Goal: Information Seeking & Learning: Learn about a topic

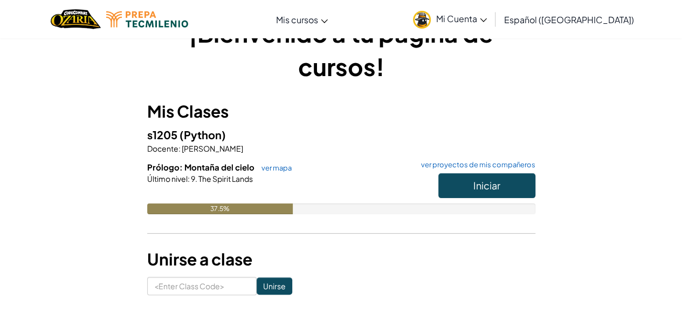
scroll to position [54, 0]
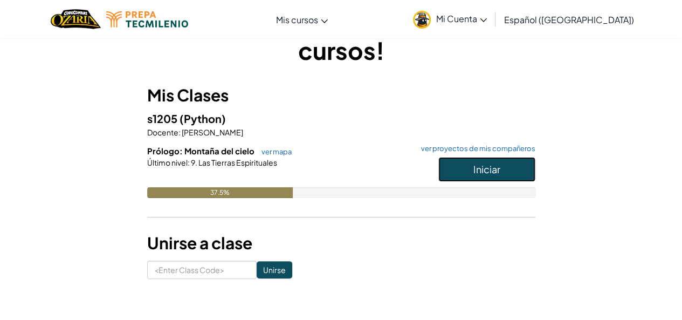
click at [523, 169] on button "Iniciar" at bounding box center [486, 169] width 97 height 25
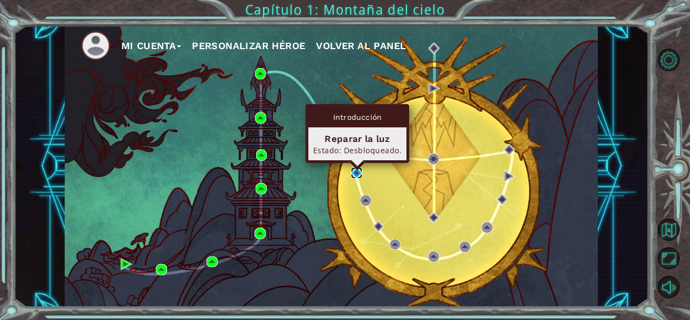
click at [352, 171] on img at bounding box center [356, 172] width 11 height 11
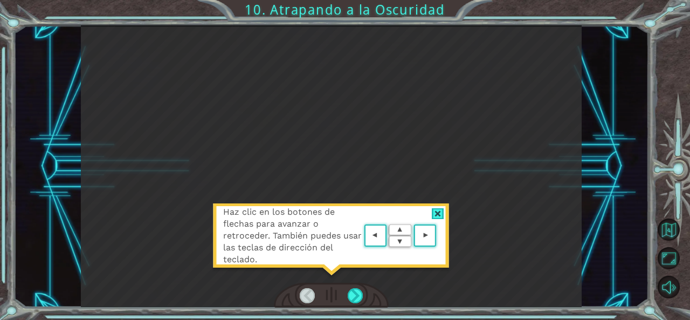
click at [433, 210] on div at bounding box center [438, 213] width 12 height 11
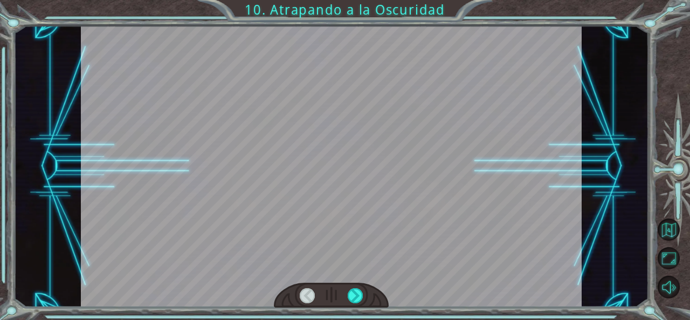
click at [395, 267] on div at bounding box center [331, 165] width 501 height 281
click at [353, 294] on div at bounding box center [355, 295] width 15 height 15
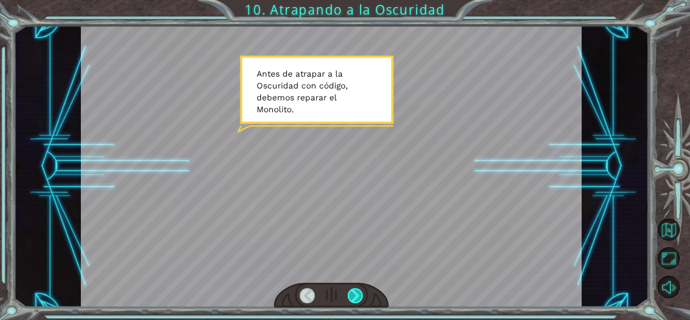
click at [359, 296] on div at bounding box center [355, 295] width 15 height 15
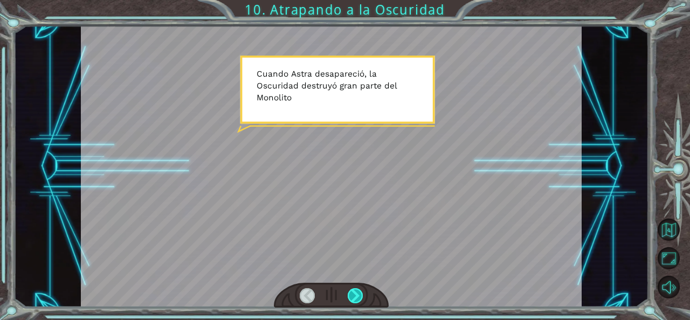
click at [356, 292] on div at bounding box center [355, 295] width 15 height 15
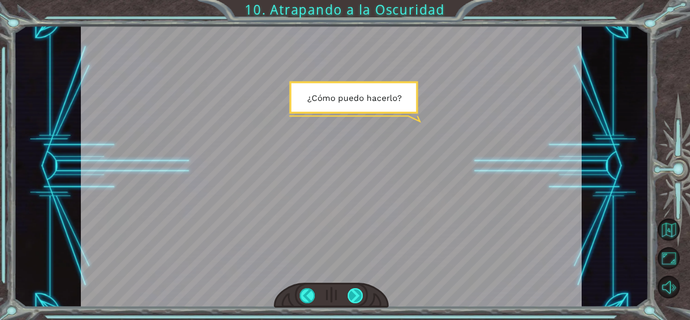
click at [356, 292] on div at bounding box center [355, 295] width 15 height 15
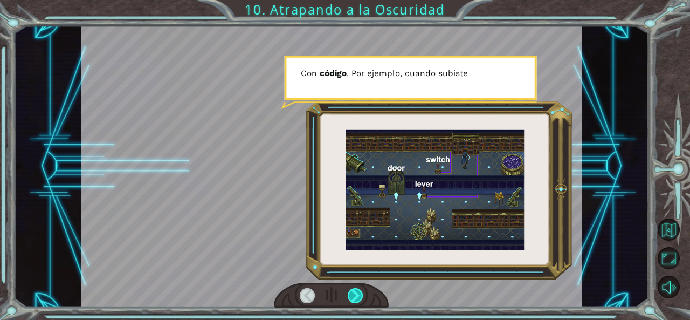
click at [356, 292] on div at bounding box center [355, 295] width 15 height 15
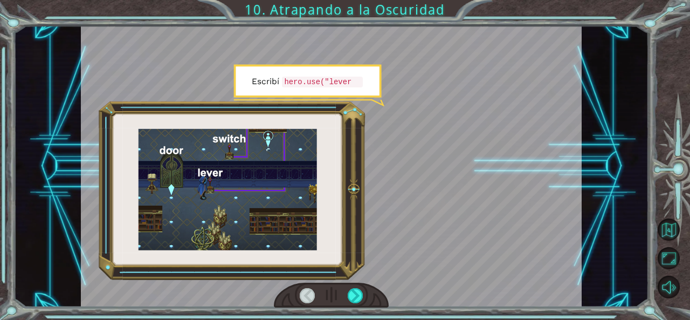
click at [365, 288] on div at bounding box center [331, 294] width 115 height 25
click at [363, 292] on div at bounding box center [331, 294] width 115 height 25
click at [362, 292] on div at bounding box center [331, 294] width 115 height 25
click at [360, 291] on div at bounding box center [355, 295] width 15 height 15
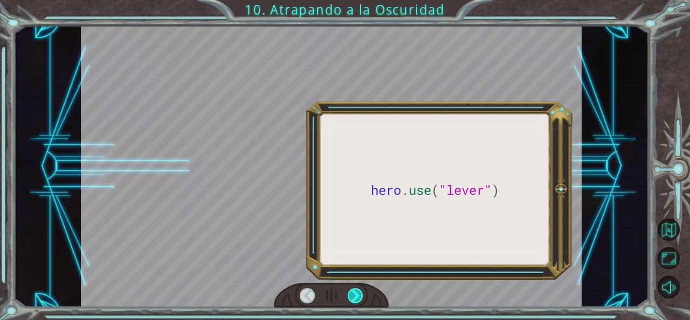
click at [360, 291] on div at bounding box center [355, 295] width 15 height 15
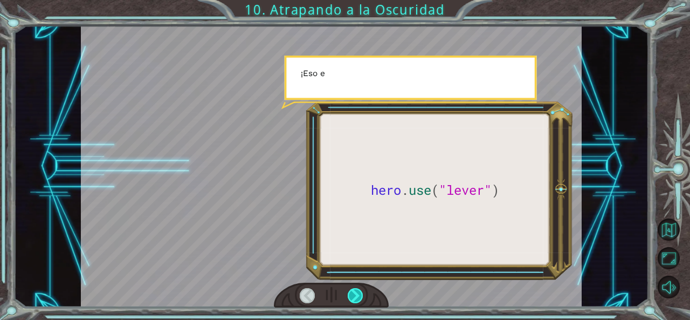
click at [359, 290] on div at bounding box center [355, 295] width 15 height 15
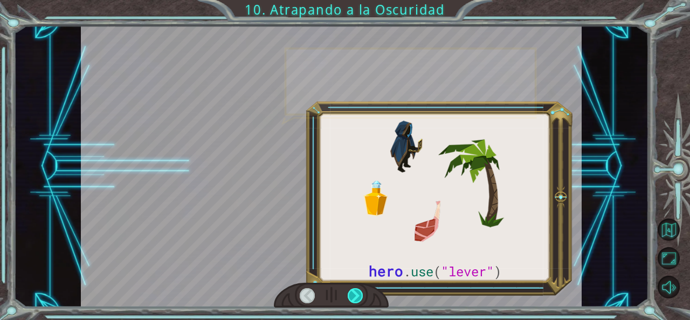
click at [358, 290] on div at bounding box center [355, 295] width 15 height 15
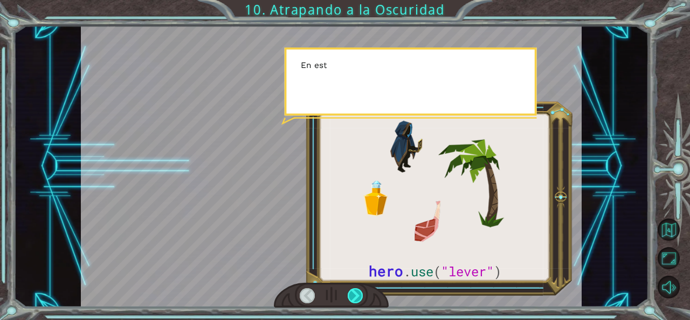
click at [358, 290] on div at bounding box center [355, 295] width 15 height 15
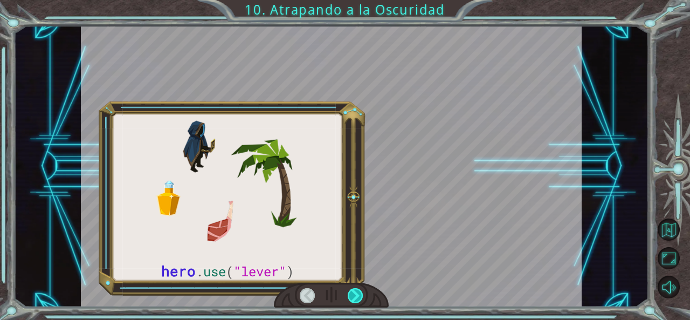
click at [358, 290] on div at bounding box center [355, 295] width 15 height 15
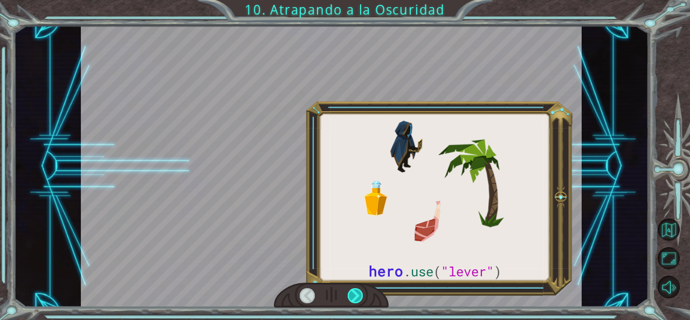
click at [358, 290] on div at bounding box center [355, 295] width 15 height 15
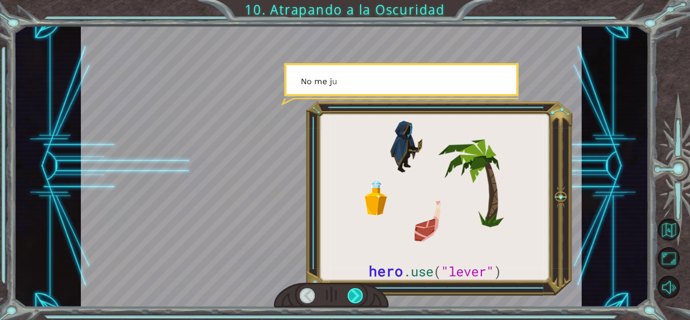
click at [358, 290] on div at bounding box center [355, 295] width 15 height 15
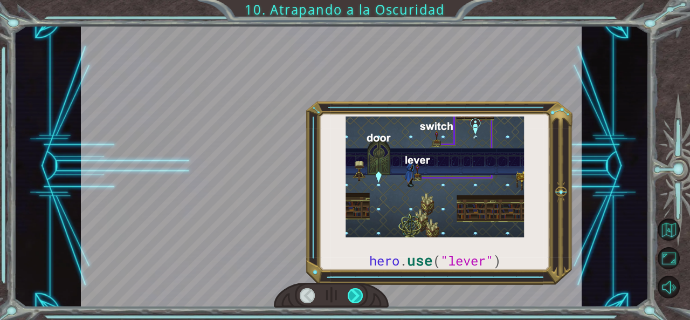
click at [358, 290] on div at bounding box center [355, 295] width 15 height 15
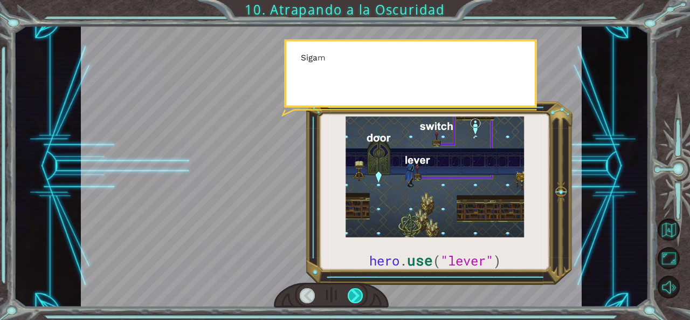
click at [358, 290] on div at bounding box center [355, 295] width 15 height 15
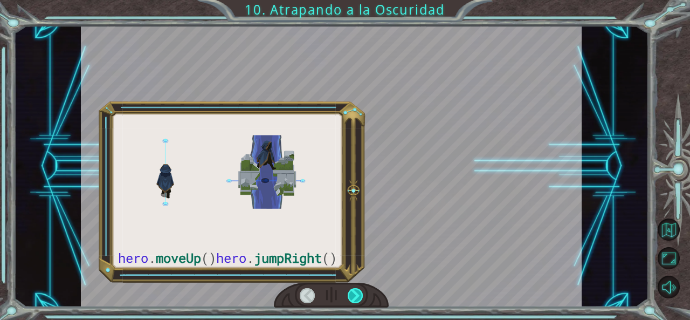
click at [358, 290] on div at bounding box center [355, 295] width 15 height 15
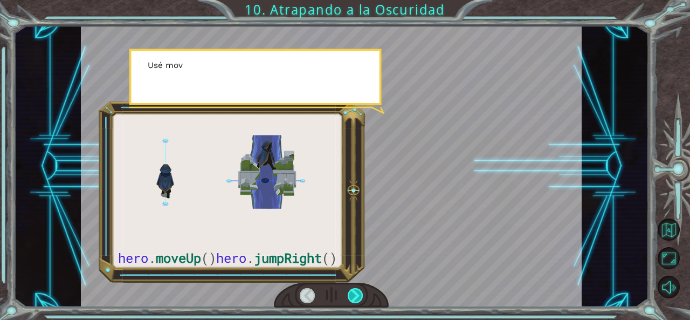
click at [358, 290] on div at bounding box center [355, 295] width 15 height 15
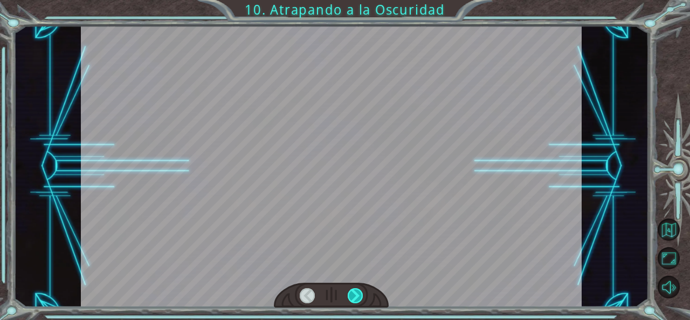
click at [358, 290] on div at bounding box center [355, 295] width 15 height 15
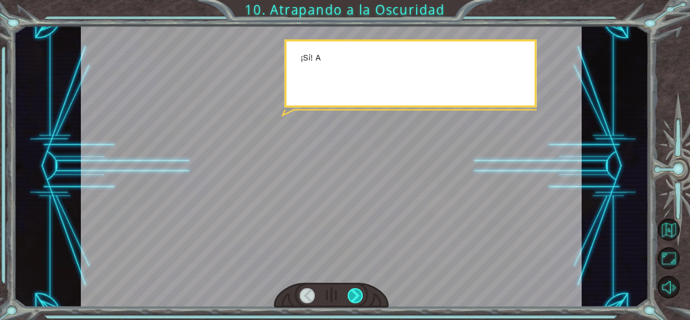
click at [358, 290] on div at bounding box center [355, 295] width 15 height 15
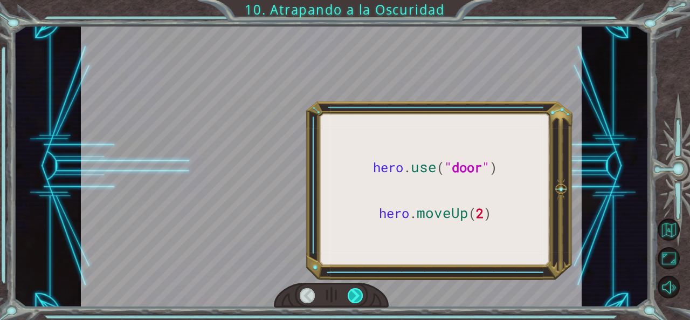
click at [358, 290] on div at bounding box center [355, 295] width 15 height 15
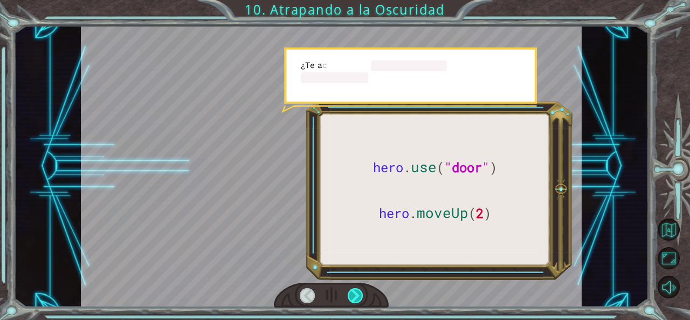
click at [358, 290] on div at bounding box center [355, 295] width 15 height 15
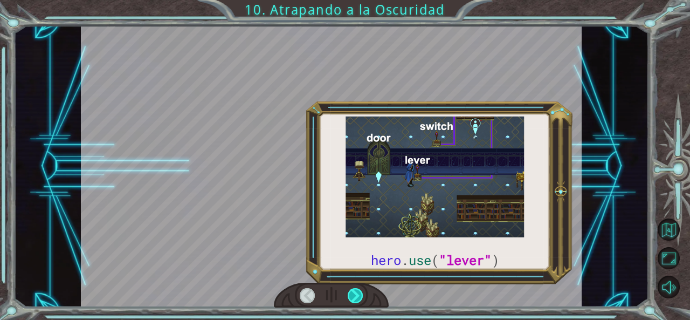
click at [358, 290] on div at bounding box center [355, 295] width 15 height 15
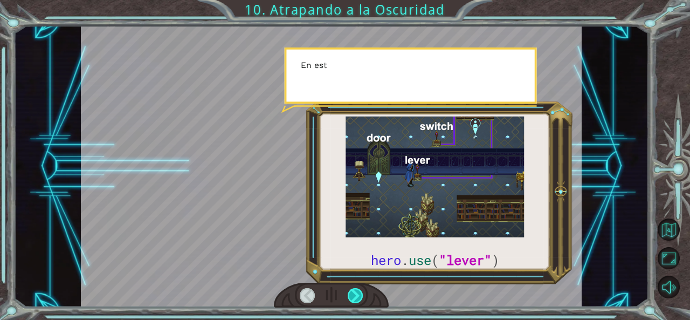
click at [358, 290] on div at bounding box center [355, 295] width 15 height 15
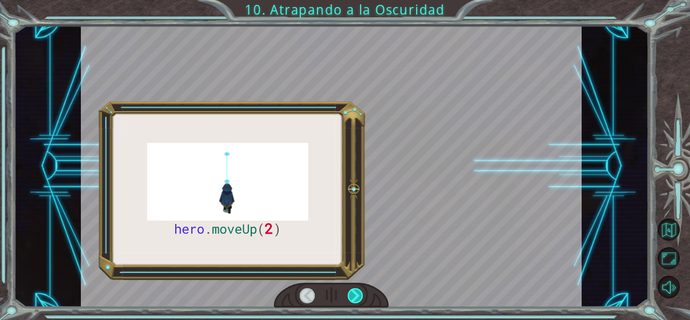
click at [358, 290] on div at bounding box center [355, 295] width 15 height 15
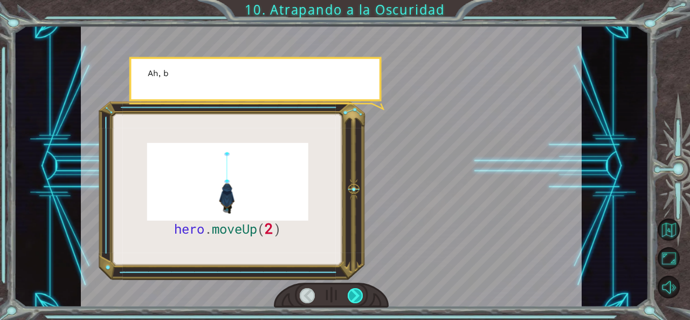
click at [358, 290] on div at bounding box center [355, 295] width 15 height 15
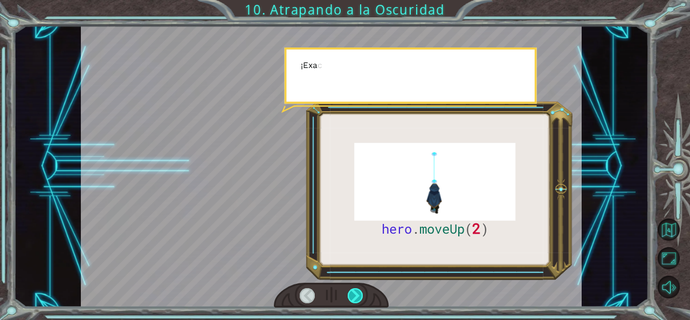
click at [358, 290] on div at bounding box center [355, 295] width 15 height 15
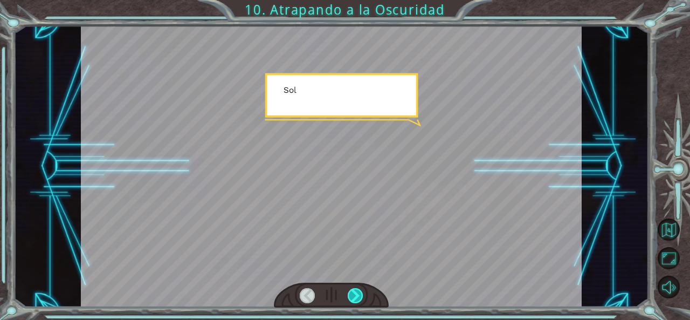
click at [358, 290] on div at bounding box center [355, 295] width 15 height 15
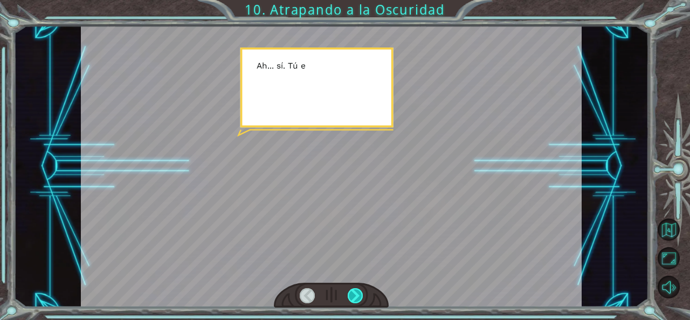
click at [358, 290] on div at bounding box center [355, 295] width 15 height 15
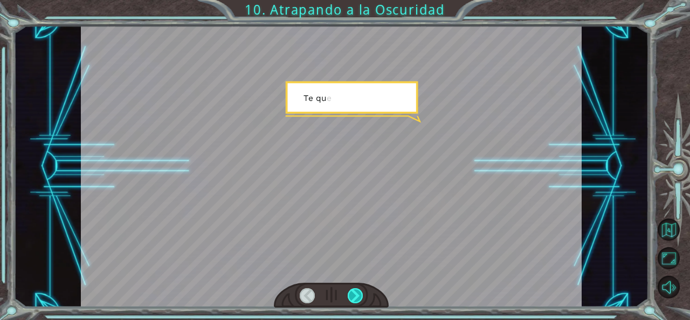
click at [358, 290] on div at bounding box center [355, 295] width 15 height 15
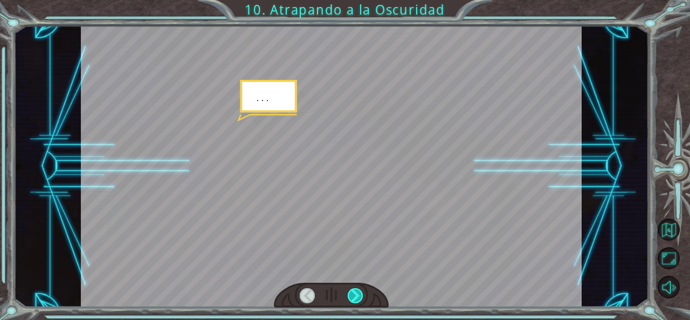
click at [358, 290] on div at bounding box center [355, 295] width 15 height 15
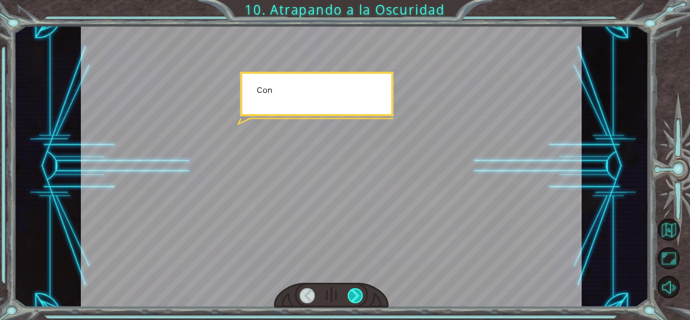
click at [358, 290] on div at bounding box center [355, 295] width 15 height 15
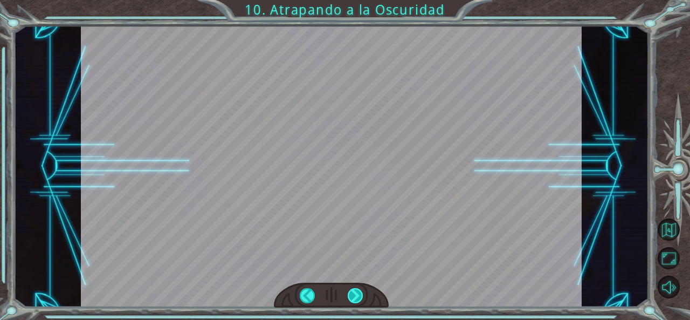
click at [358, 0] on div "hero . moveUp ( 2 ) A n t e s d e a t r a p a r a l a O s c u r i d a d c o n c…" at bounding box center [345, 0] width 690 height 0
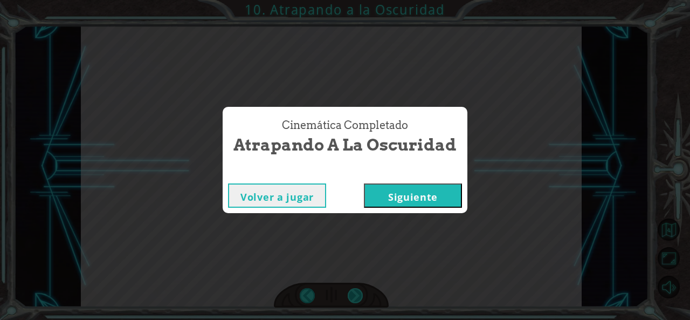
click at [358, 290] on div "Cinemática Completado Atrapando a la Oscuridad Volver a jugar [GEOGRAPHIC_DATA]" at bounding box center [345, 160] width 690 height 320
click at [391, 202] on button "Siguiente" at bounding box center [413, 195] width 98 height 24
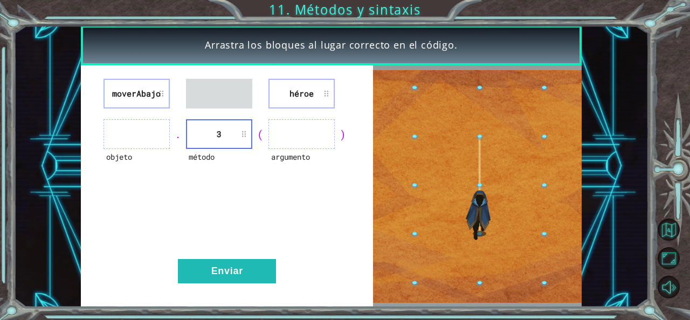
drag, startPoint x: 305, startPoint y: 73, endPoint x: 318, endPoint y: 107, distance: 36.8
click at [318, 107] on div "moverAbajo héroe objeto . método 3 ( argumento ) Enviar" at bounding box center [227, 185] width 292 height 241
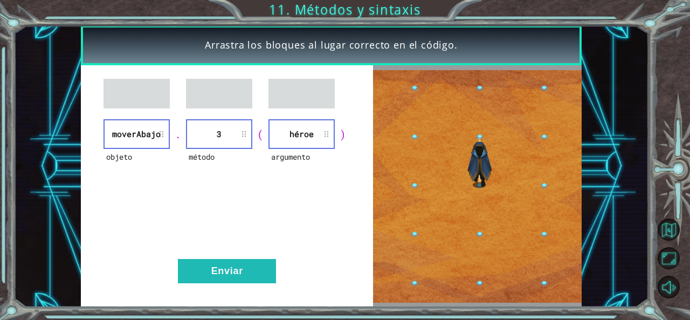
click at [492, 198] on img at bounding box center [477, 186] width 208 height 232
click at [489, 199] on img at bounding box center [477, 186] width 208 height 232
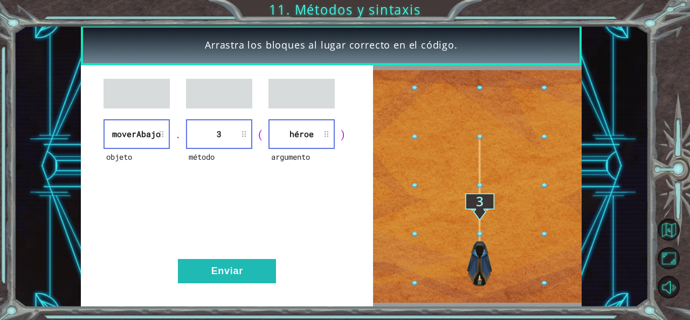
click at [155, 133] on li "moverAbajo" at bounding box center [136, 134] width 66 height 30
click at [242, 266] on button "Enviar" at bounding box center [227, 271] width 98 height 24
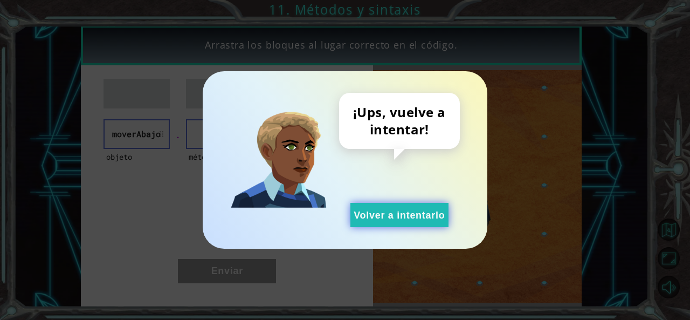
click at [424, 209] on button "Volver a intentarlo" at bounding box center [399, 215] width 98 height 24
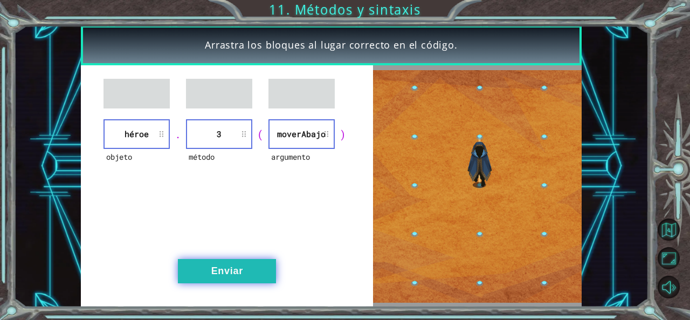
click at [225, 266] on button "Enviar" at bounding box center [227, 271] width 98 height 24
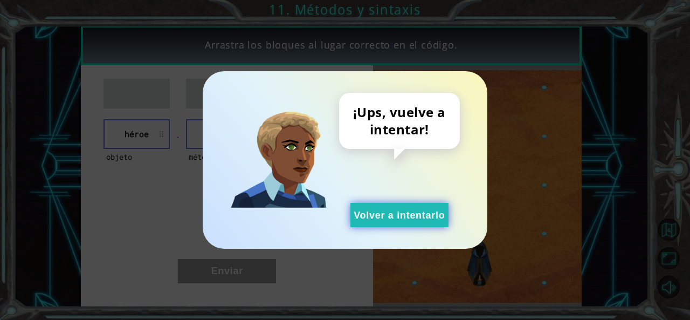
click at [362, 208] on button "Volver a intentarlo" at bounding box center [399, 215] width 98 height 24
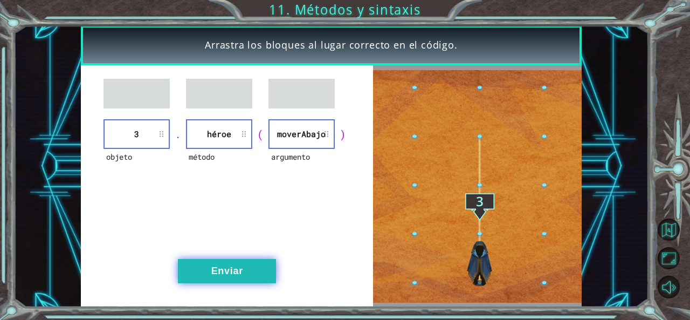
click at [233, 272] on button "Enviar" at bounding box center [227, 271] width 98 height 24
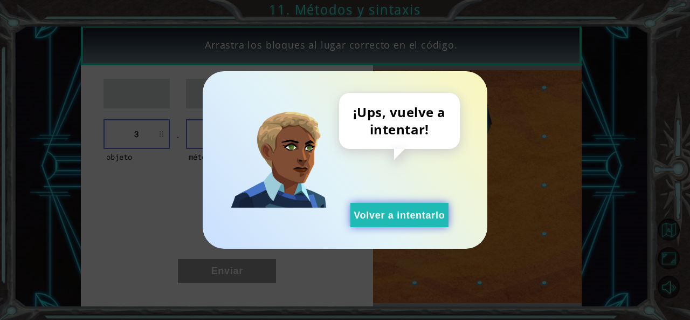
click at [429, 211] on button "Volver a intentarlo" at bounding box center [399, 215] width 98 height 24
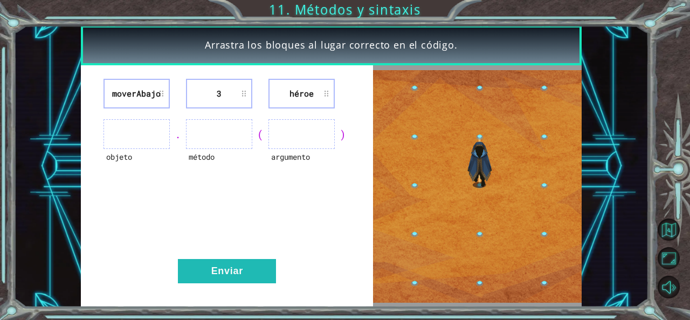
click at [473, 207] on img at bounding box center [477, 186] width 208 height 232
click at [472, 204] on img at bounding box center [477, 186] width 208 height 232
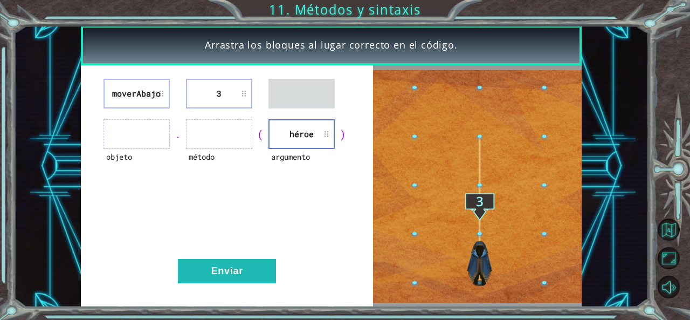
click at [340, 135] on div ")" at bounding box center [343, 134] width 16 height 15
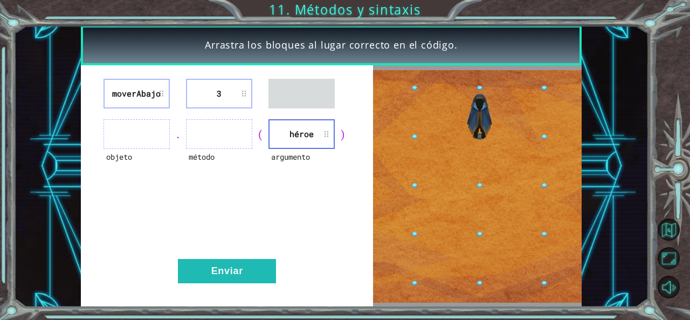
drag, startPoint x: 340, startPoint y: 135, endPoint x: 347, endPoint y: 137, distance: 7.3
click at [347, 137] on div ")" at bounding box center [343, 134] width 16 height 15
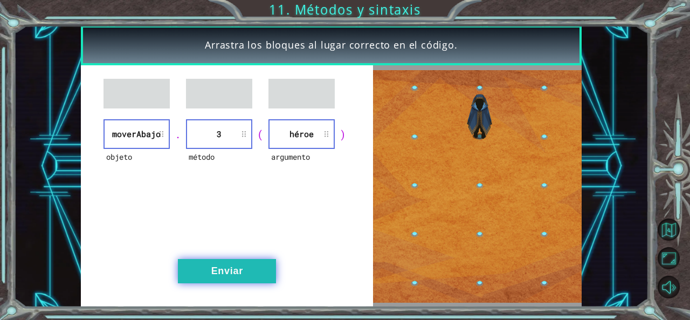
click at [238, 280] on button "Enviar" at bounding box center [227, 271] width 98 height 24
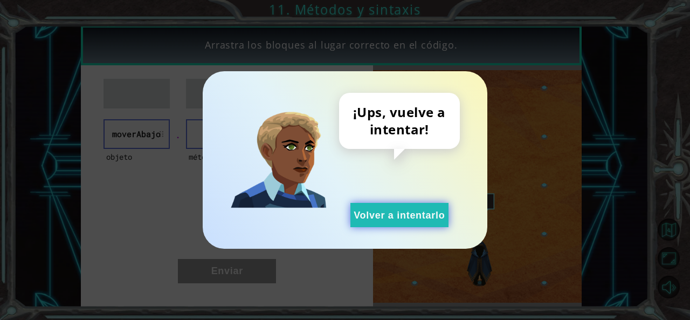
drag, startPoint x: 440, startPoint y: 219, endPoint x: 430, endPoint y: 218, distance: 10.4
click at [440, 219] on button "Volver a intentarlo" at bounding box center [399, 215] width 98 height 24
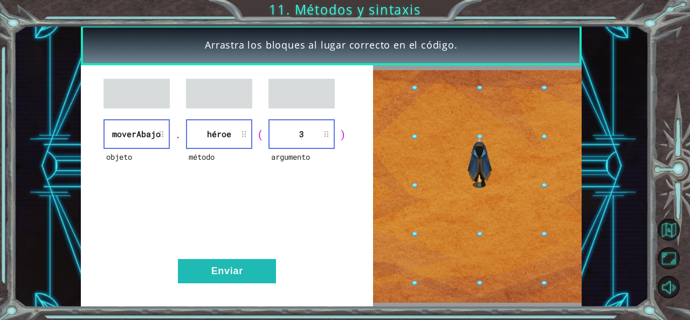
click at [209, 250] on div "objeto moverAbajo . método héroe ( argumento 3 ) Enviar" at bounding box center [227, 185] width 292 height 241
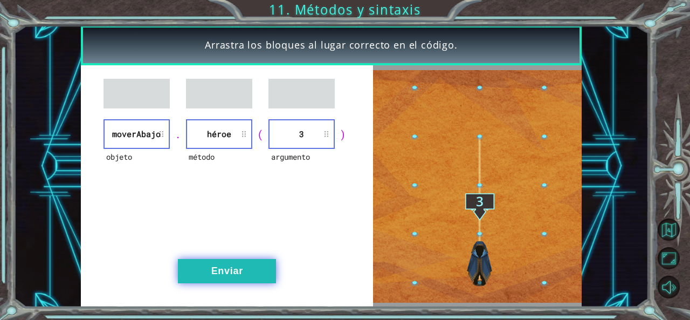
click at [206, 271] on button "Enviar" at bounding box center [227, 271] width 98 height 24
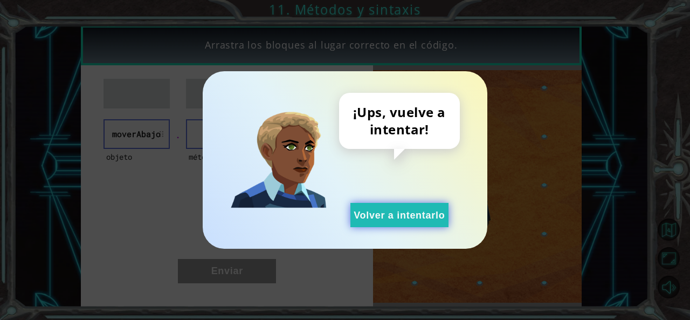
click at [375, 214] on button "Volver a intentarlo" at bounding box center [399, 215] width 98 height 24
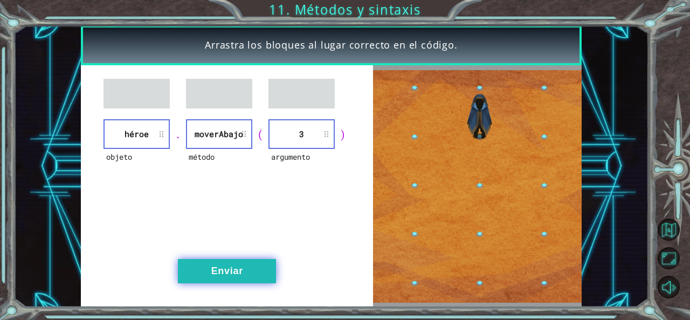
click at [241, 275] on button "Enviar" at bounding box center [227, 271] width 98 height 24
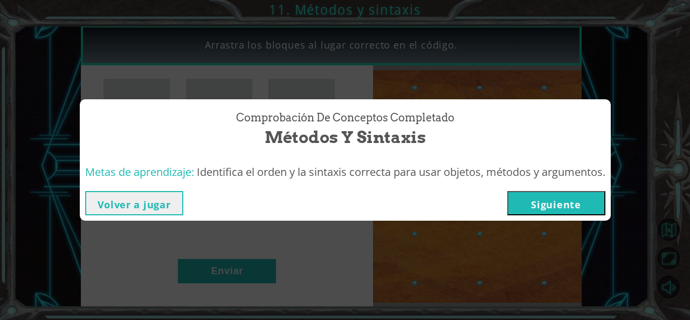
click at [552, 211] on button "Siguiente" at bounding box center [556, 203] width 98 height 24
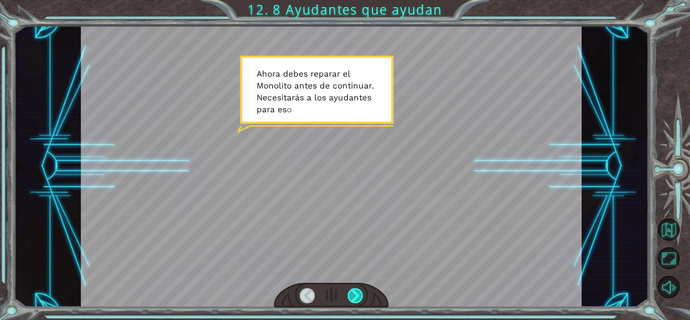
click at [356, 295] on div at bounding box center [355, 295] width 15 height 15
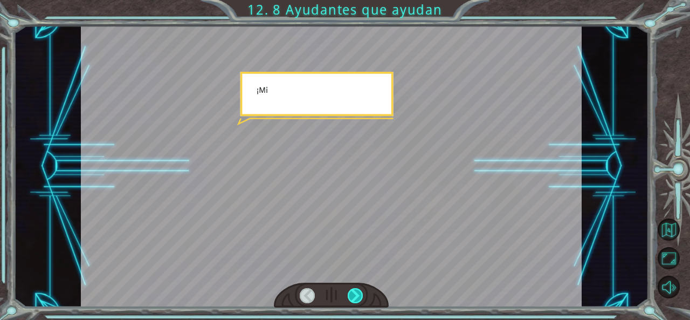
click at [356, 295] on div at bounding box center [355, 295] width 15 height 15
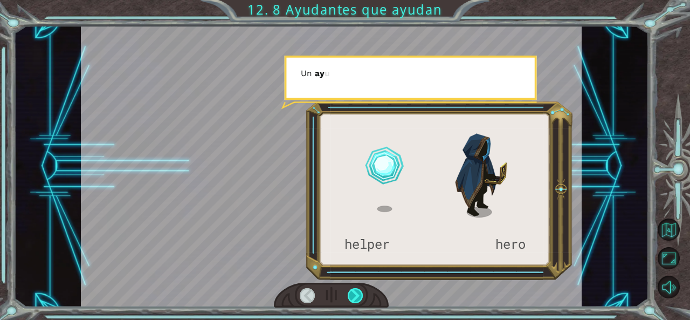
click at [356, 295] on div at bounding box center [355, 295] width 15 height 15
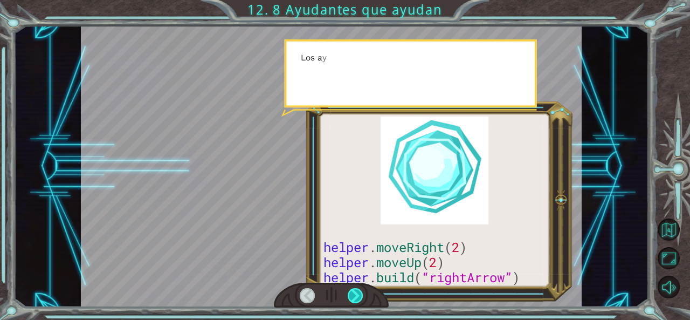
click at [356, 295] on div at bounding box center [355, 295] width 15 height 15
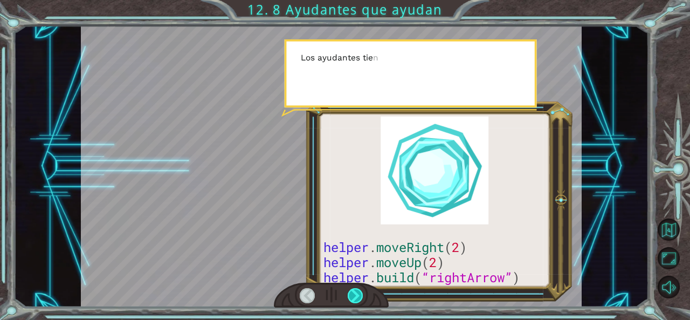
click at [356, 295] on div at bounding box center [355, 295] width 15 height 15
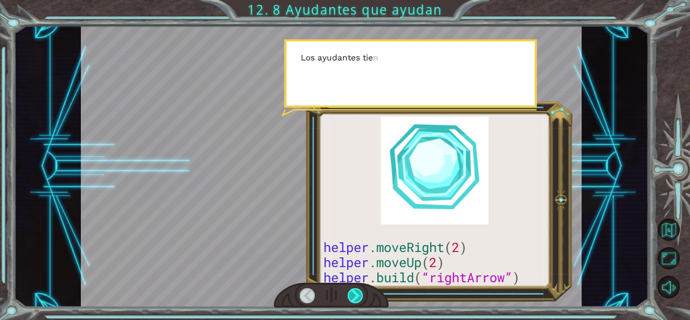
click at [356, 295] on div at bounding box center [355, 295] width 15 height 15
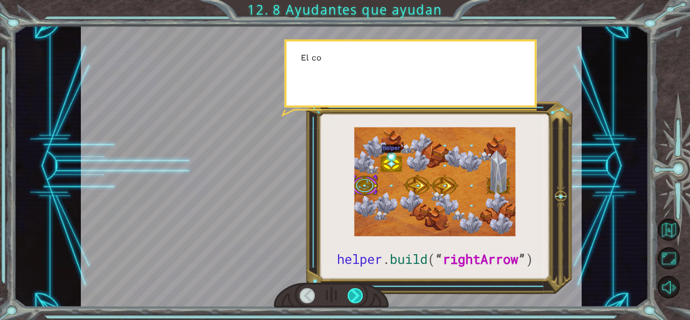
click at [356, 295] on div at bounding box center [355, 295] width 15 height 15
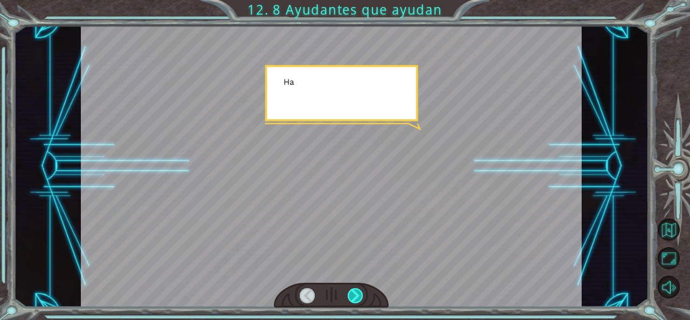
click at [356, 295] on div at bounding box center [355, 295] width 15 height 15
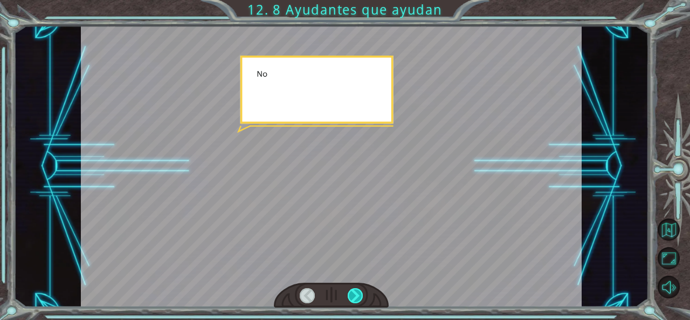
click at [356, 295] on div at bounding box center [355, 295] width 15 height 15
click at [356, 0] on div "helper . build ( “ rightArrow ” ) A h o r a d e b e s r e p a r a r e l M o n o…" at bounding box center [345, 0] width 690 height 0
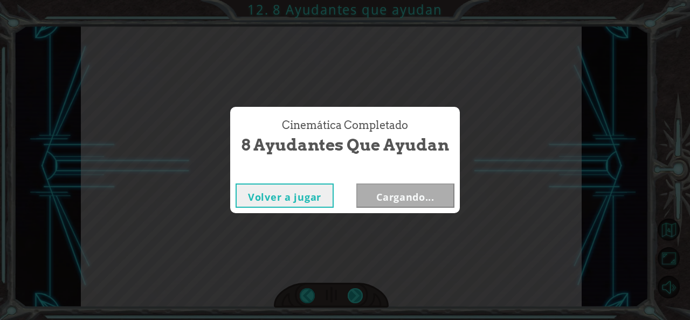
click at [356, 295] on div "Cinemática Completado 8 Ayudantes que ayudan Volver a jugar Cargando..." at bounding box center [345, 160] width 690 height 320
click at [388, 199] on button "Siguiente" at bounding box center [405, 195] width 98 height 24
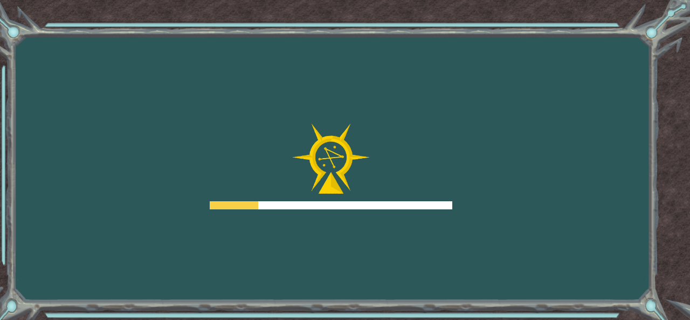
click at [389, 185] on div at bounding box center [331, 166] width 243 height 86
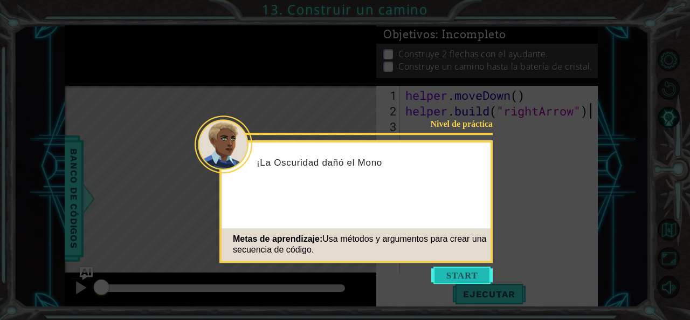
click at [449, 280] on button "Start" at bounding box center [461, 274] width 61 height 17
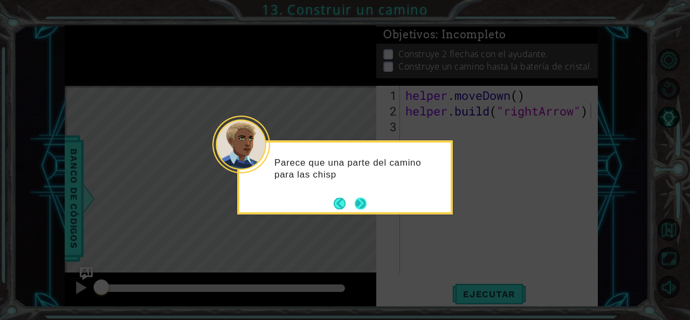
click at [355, 196] on footer at bounding box center [350, 203] width 33 height 16
click at [357, 202] on button "Next" at bounding box center [360, 203] width 17 height 17
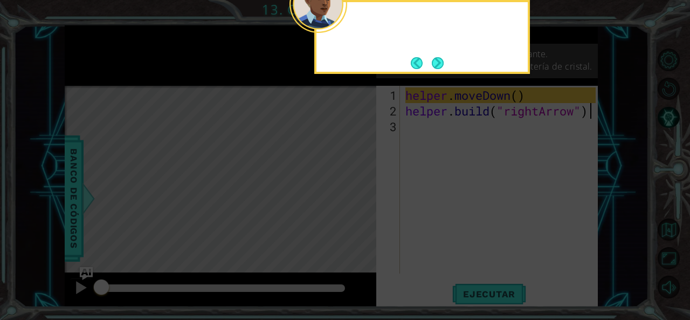
click at [357, 202] on icon at bounding box center [345, 48] width 690 height 544
click at [437, 65] on button "Next" at bounding box center [437, 63] width 13 height 13
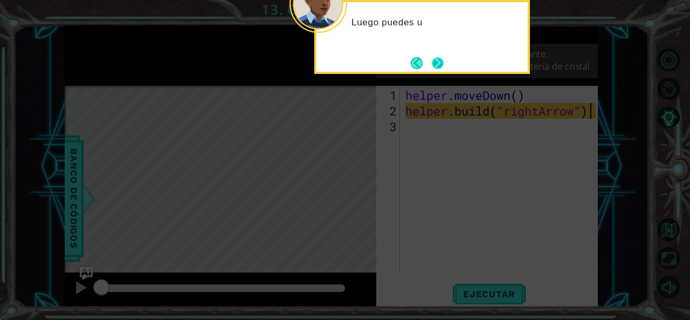
click at [433, 67] on button "Next" at bounding box center [438, 63] width 18 height 18
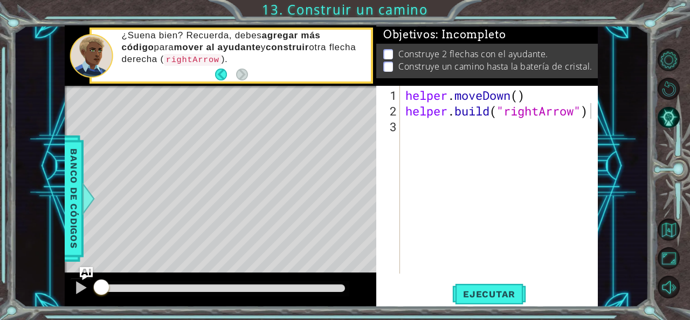
click at [295, 158] on div "Level Map" at bounding box center [314, 244] width 498 height 317
click at [478, 133] on div "helper . moveDown ( ) helper . build ( "rightArrow" )" at bounding box center [502, 196] width 198 height 219
click at [453, 125] on div "helper . moveDown ( ) helper . build ( "rightArrow" )" at bounding box center [502, 196] width 198 height 219
click at [388, 49] on p at bounding box center [388, 54] width 10 height 10
click at [388, 63] on p at bounding box center [388, 66] width 10 height 10
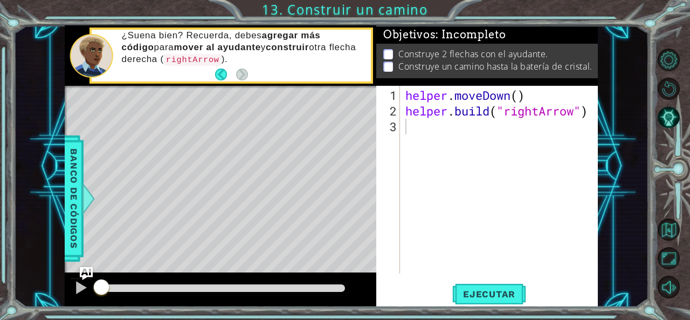
click at [418, 138] on div "helper . moveDown ( ) helper . build ( "rightArrow" )" at bounding box center [502, 196] width 198 height 219
click at [484, 286] on button "Ejecutar" at bounding box center [489, 293] width 74 height 22
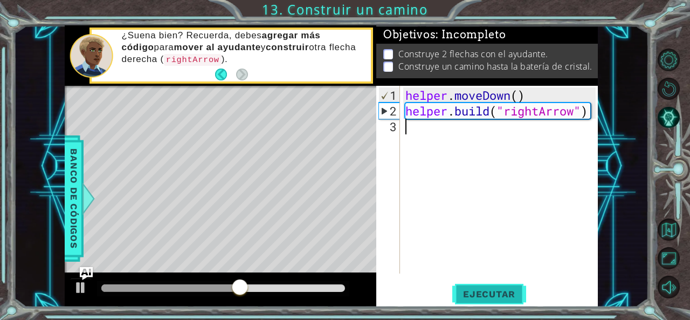
click at [491, 289] on span "Ejecutar" at bounding box center [489, 293] width 74 height 11
click at [429, 134] on div "helper . moveDown ( ) helper . build ( "rightArrow" )" at bounding box center [502, 196] width 198 height 219
click at [533, 37] on div "Objetivos : Incompleto" at bounding box center [487, 34] width 222 height 18
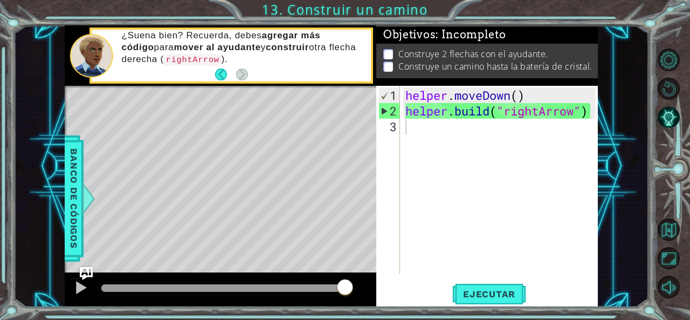
click at [509, 137] on div "helper . moveDown ( ) helper . build ( "rightArrow" )" at bounding box center [502, 196] width 198 height 219
click at [453, 136] on div "helper . moveDown ( ) helper . build ( "rightArrow" )" at bounding box center [502, 196] width 198 height 219
click at [466, 130] on div "helper . moveDown ( ) helper . build ( "rightArrow" )" at bounding box center [502, 196] width 198 height 219
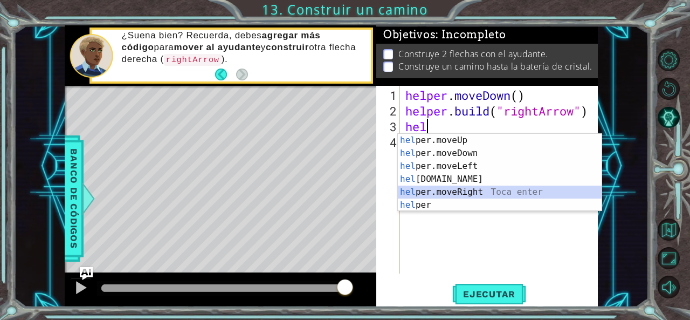
click at [469, 191] on div "hel per.moveUp Toca enter hel per.moveDown Toca enter hel per.moveLeft Toca ent…" at bounding box center [500, 185] width 204 height 103
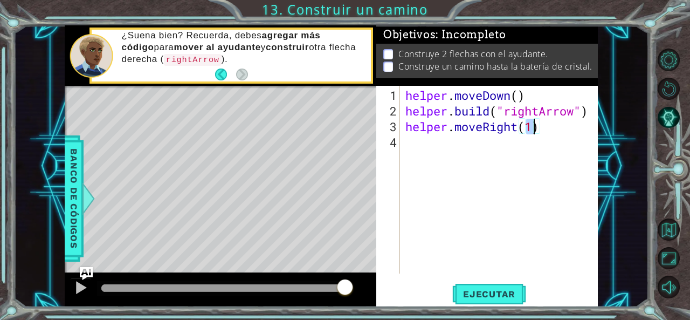
type textarea "helper.moveRight(3)"
click at [423, 142] on div "helper . moveDown ( ) helper . build ( "rightArrow" ) helper . moveRight ( 3 )" at bounding box center [502, 196] width 198 height 219
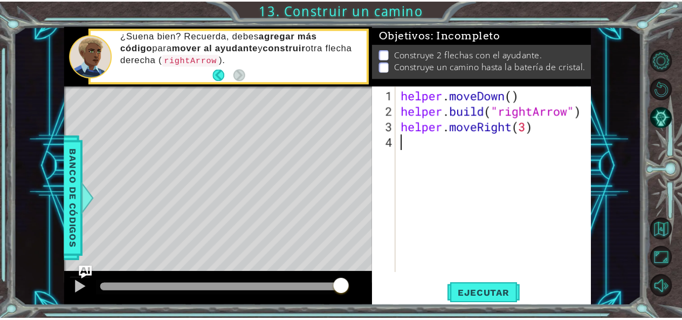
scroll to position [0, 0]
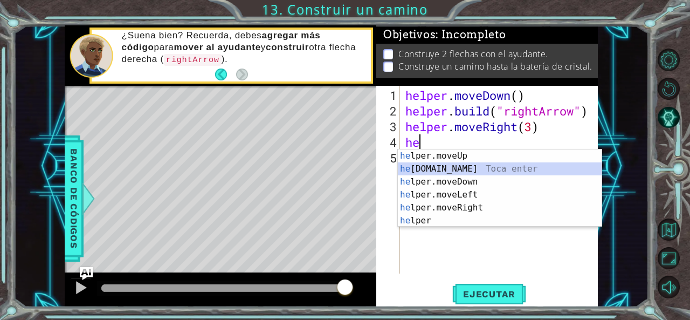
click at [472, 165] on div "he lper.moveUp Toca enter he [DOMAIN_NAME] Toca enter he lper.moveDown Toca ent…" at bounding box center [500, 200] width 204 height 103
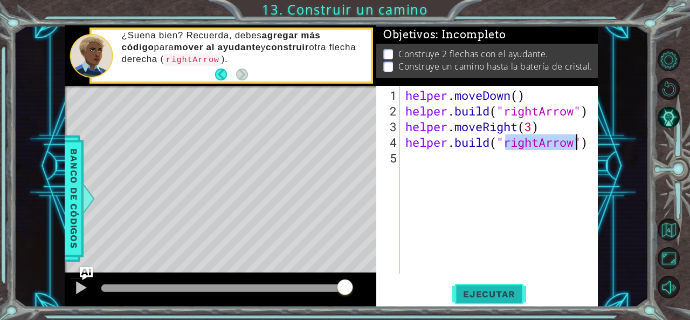
type textarea "[DOMAIN_NAME]("rightArrow")"
click at [501, 289] on span "Ejecutar" at bounding box center [489, 293] width 74 height 11
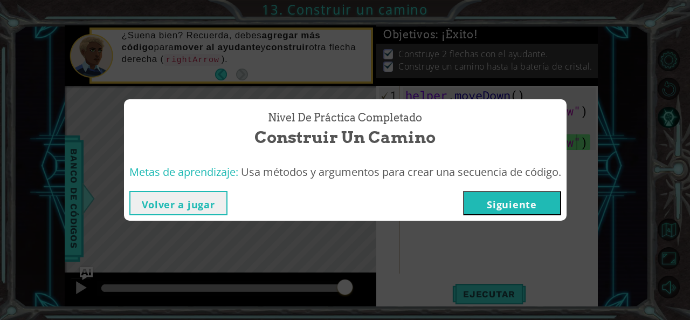
click at [498, 211] on button "Siguiente" at bounding box center [512, 203] width 98 height 24
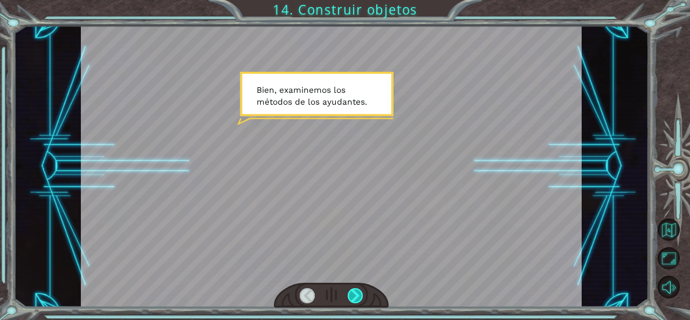
click at [355, 290] on div at bounding box center [355, 295] width 15 height 15
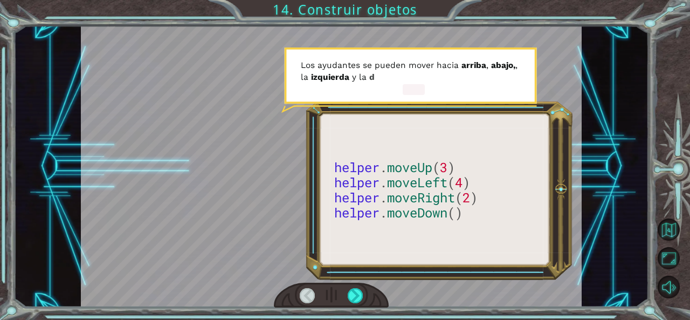
click at [363, 294] on div at bounding box center [331, 294] width 115 height 25
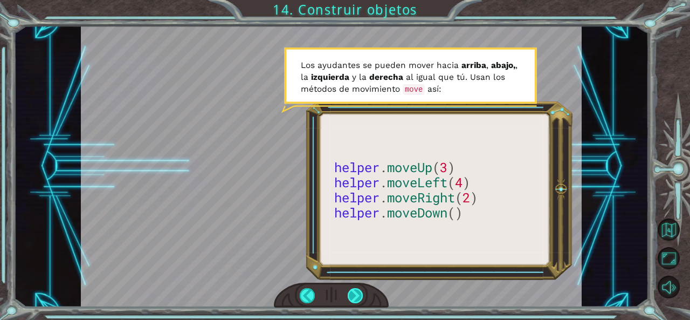
click at [358, 300] on div at bounding box center [355, 295] width 15 height 15
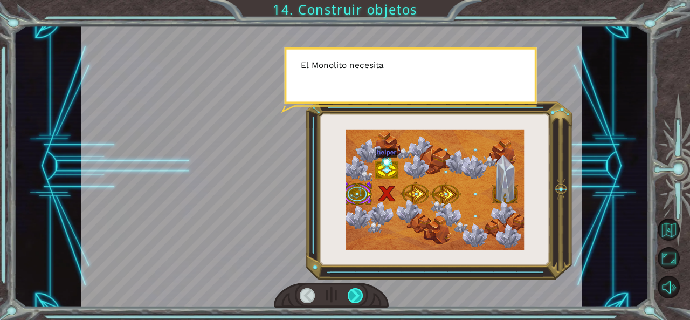
click at [358, 300] on div at bounding box center [355, 295] width 15 height 15
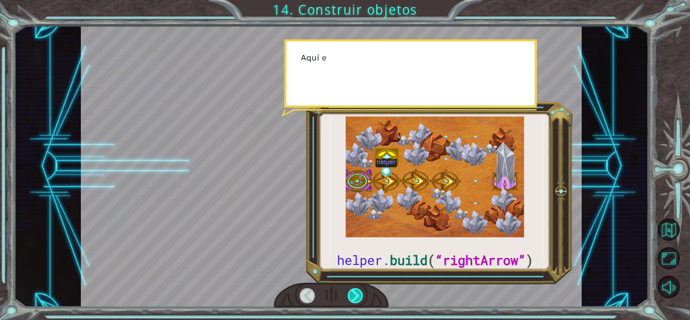
click at [358, 300] on div at bounding box center [355, 295] width 15 height 15
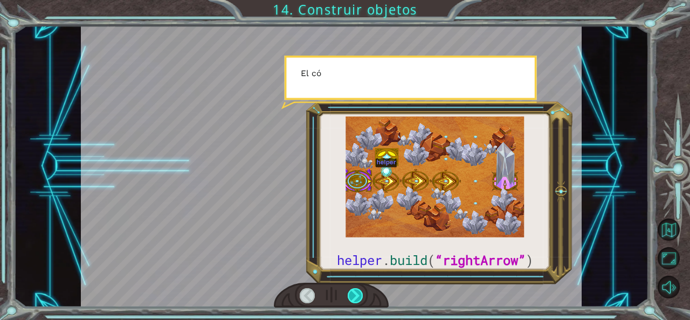
click at [358, 300] on div at bounding box center [355, 295] width 15 height 15
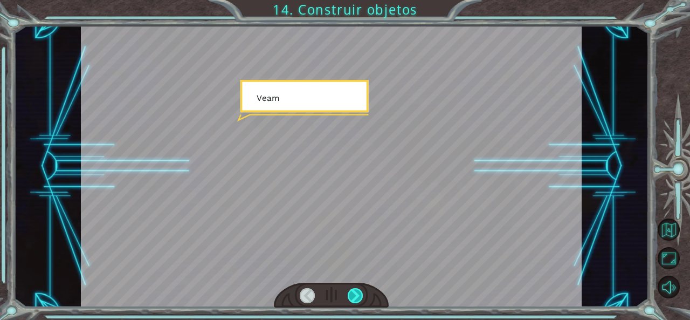
click at [358, 300] on div at bounding box center [355, 295] width 15 height 15
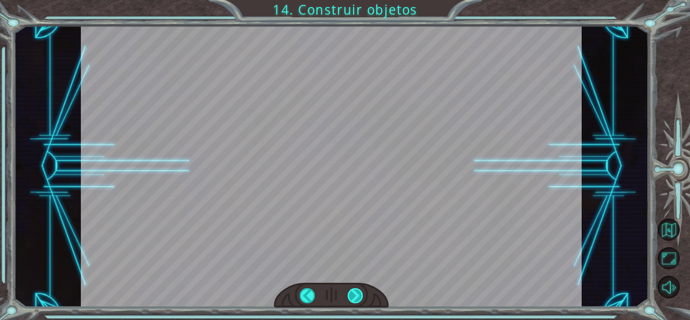
click at [358, 300] on div at bounding box center [355, 295] width 15 height 15
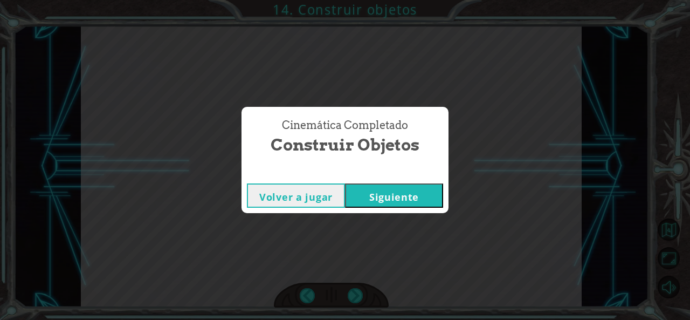
click at [398, 200] on button "Siguiente" at bounding box center [394, 195] width 98 height 24
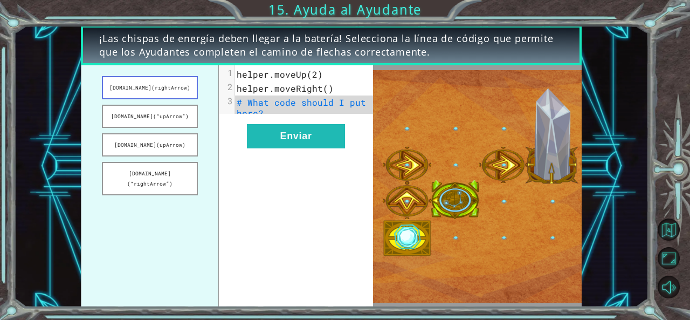
click at [147, 91] on button "[DOMAIN_NAME](rightArrow)" at bounding box center [149, 87] width 95 height 23
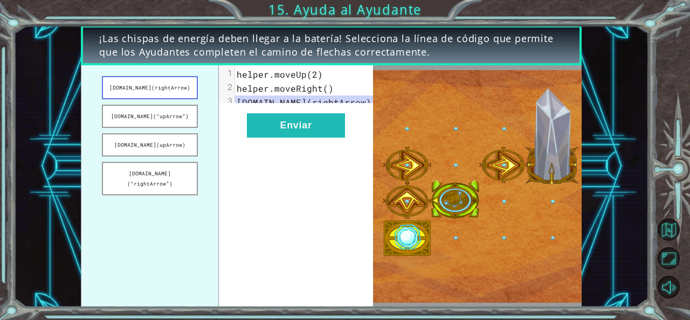
click at [167, 88] on button "[DOMAIN_NAME](rightArrow)" at bounding box center [149, 87] width 95 height 23
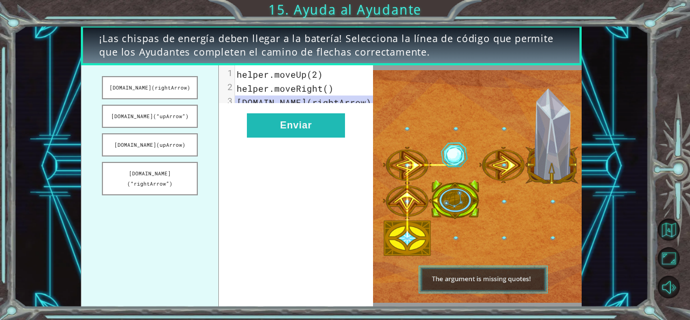
click at [267, 98] on span "[DOMAIN_NAME](rightArrow)" at bounding box center [304, 101] width 135 height 11
click at [267, 89] on span "helper.moveRight()" at bounding box center [285, 87] width 97 height 11
click at [165, 105] on button "[DOMAIN_NAME](“upArrow”)" at bounding box center [149, 116] width 95 height 23
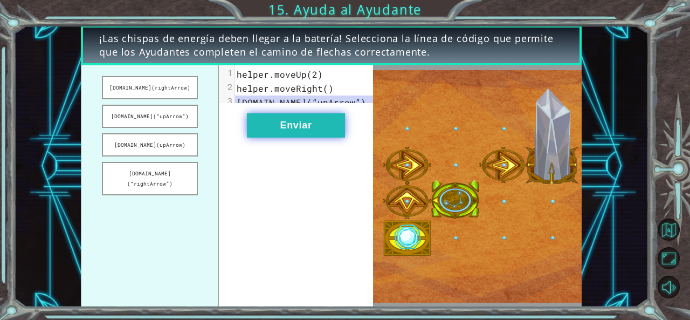
click at [312, 137] on button "Enviar" at bounding box center [296, 125] width 98 height 24
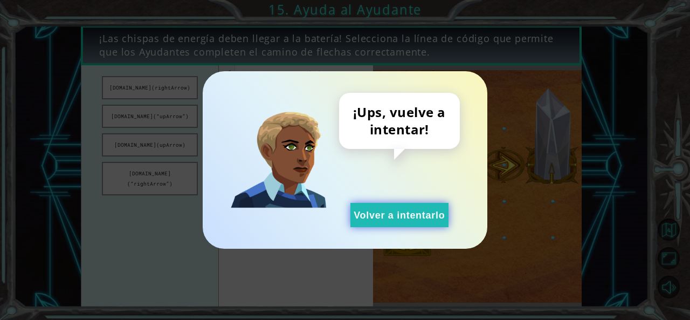
click at [398, 218] on button "Volver a intentarlo" at bounding box center [399, 215] width 98 height 24
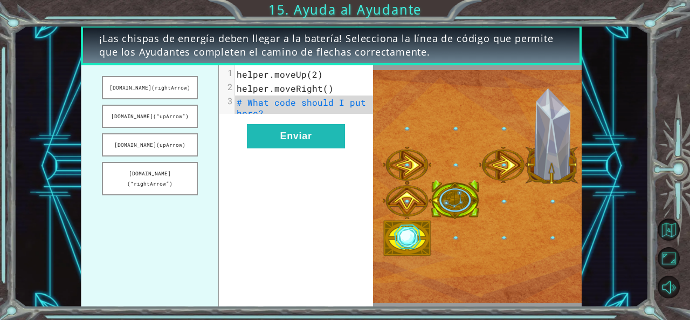
click at [178, 100] on ul "[DOMAIN_NAME](rightArrow) [DOMAIN_NAME](“upArrow”) [DOMAIN_NAME](upArrow) [DOMA…" at bounding box center [150, 185] width 138 height 241
click at [181, 90] on button "[DOMAIN_NAME](rightArrow)" at bounding box center [149, 87] width 95 height 23
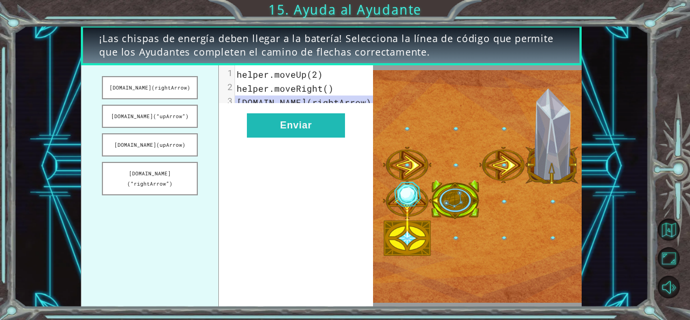
click at [255, 95] on pre "[DOMAIN_NAME](rightArrow)" at bounding box center [308, 102] width 147 height 14
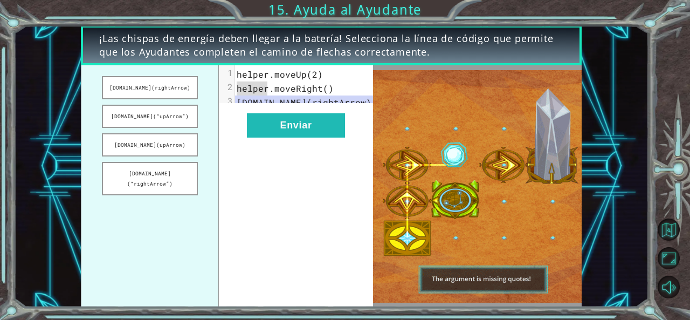
click at [255, 92] on span "helper.moveRight()" at bounding box center [285, 87] width 97 height 11
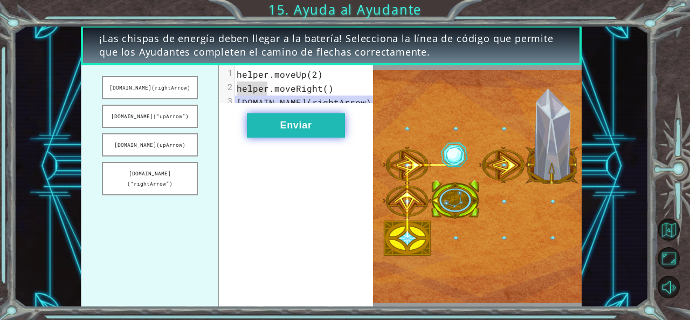
click at [310, 128] on button "Enviar" at bounding box center [296, 125] width 98 height 24
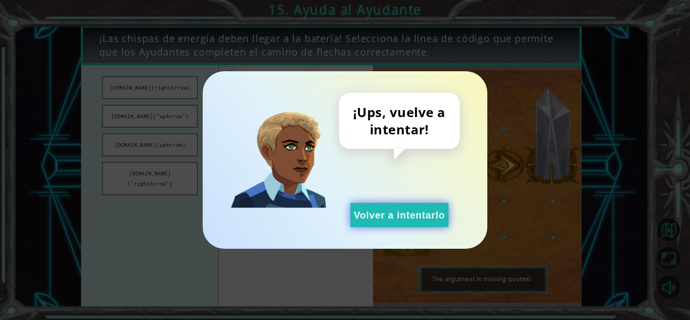
click at [364, 216] on button "Volver a intentarlo" at bounding box center [399, 215] width 98 height 24
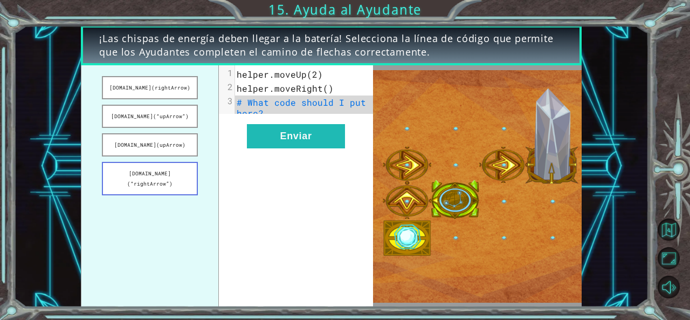
click at [188, 171] on button "[DOMAIN_NAME](“rightArrow”)" at bounding box center [149, 178] width 95 height 33
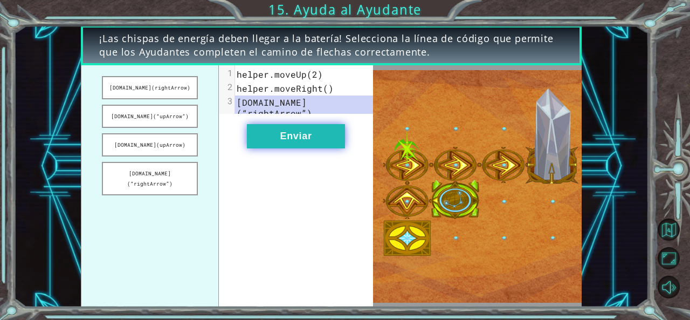
click at [280, 127] on button "Enviar" at bounding box center [296, 136] width 98 height 24
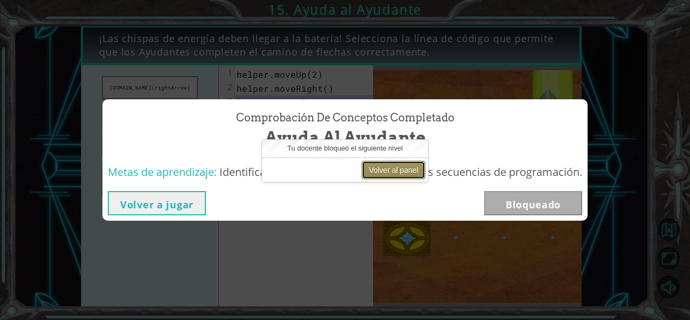
click at [389, 170] on button "Volver al panel" at bounding box center [394, 170] width 64 height 18
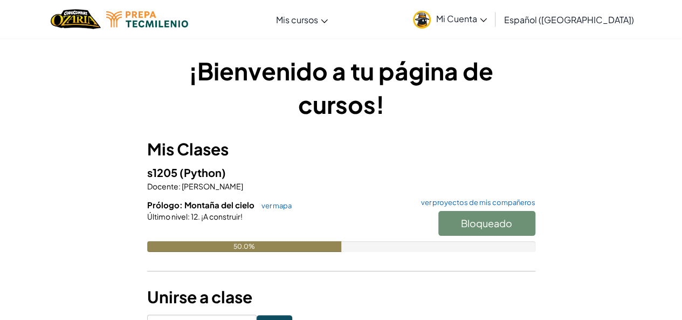
click at [103, 174] on div "¡Bienvenido a tu página de cursos! Mis Clases s1205 (Python) Docente : [PERSON_…" at bounding box center [341, 193] width 631 height 279
click at [446, 218] on div "Bloqueado" at bounding box center [481, 226] width 108 height 30
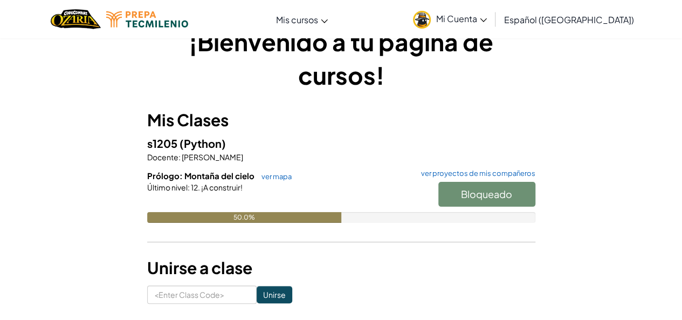
scroll to position [54, 0]
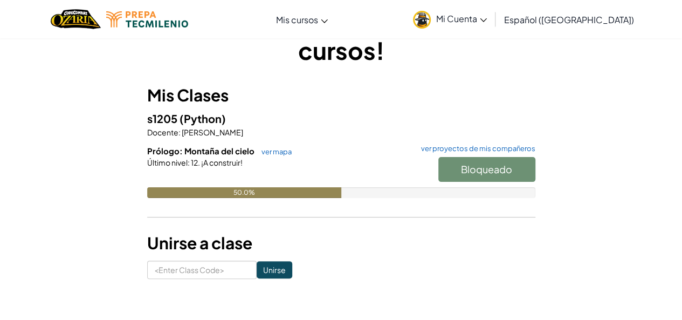
click at [277, 146] on h6 "Prólogo: Montaña del cielo ver mapa ver proyectos de mis compañeros" at bounding box center [341, 151] width 388 height 12
click at [281, 155] on link "ver mapa" at bounding box center [274, 151] width 36 height 9
